Goal: Information Seeking & Learning: Learn about a topic

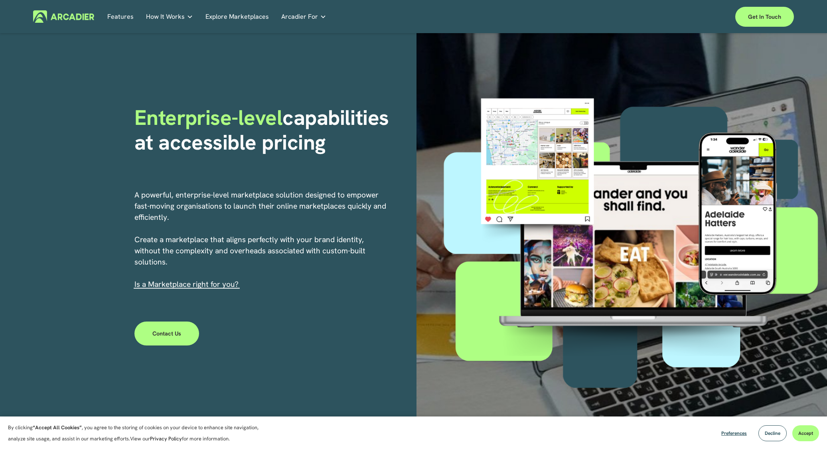
click at [177, 17] on span "How It Works" at bounding box center [165, 16] width 39 height 11
click at [0, 0] on h5 "Case Studies" at bounding box center [0, 0] width 0 height 0
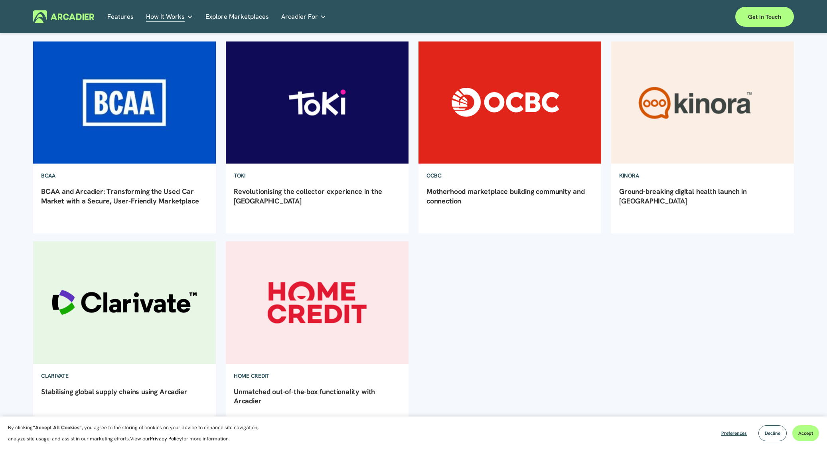
scroll to position [118, 0]
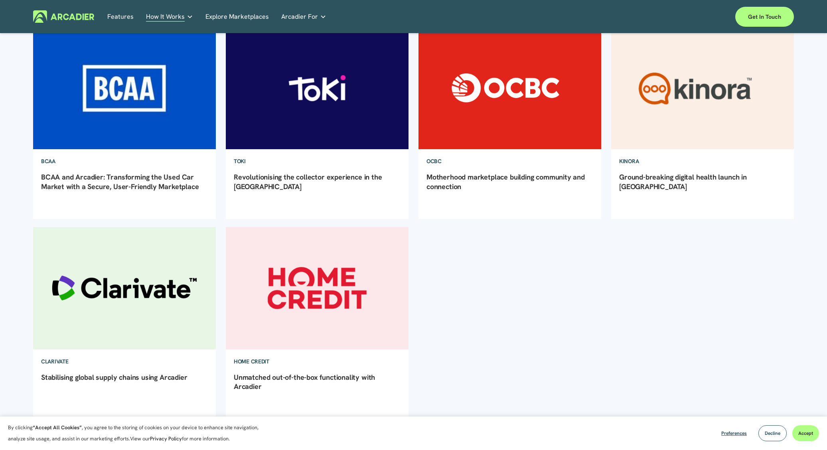
click at [165, 112] on img at bounding box center [124, 87] width 185 height 123
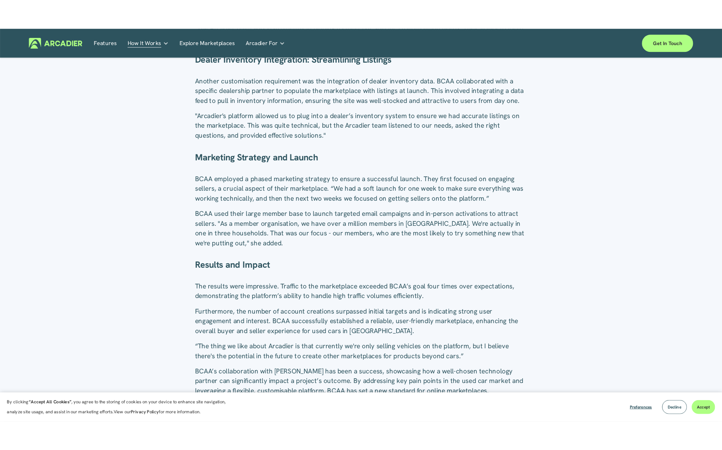
scroll to position [800, 0]
